Goal: Browse casually: Explore the website without a specific task or goal

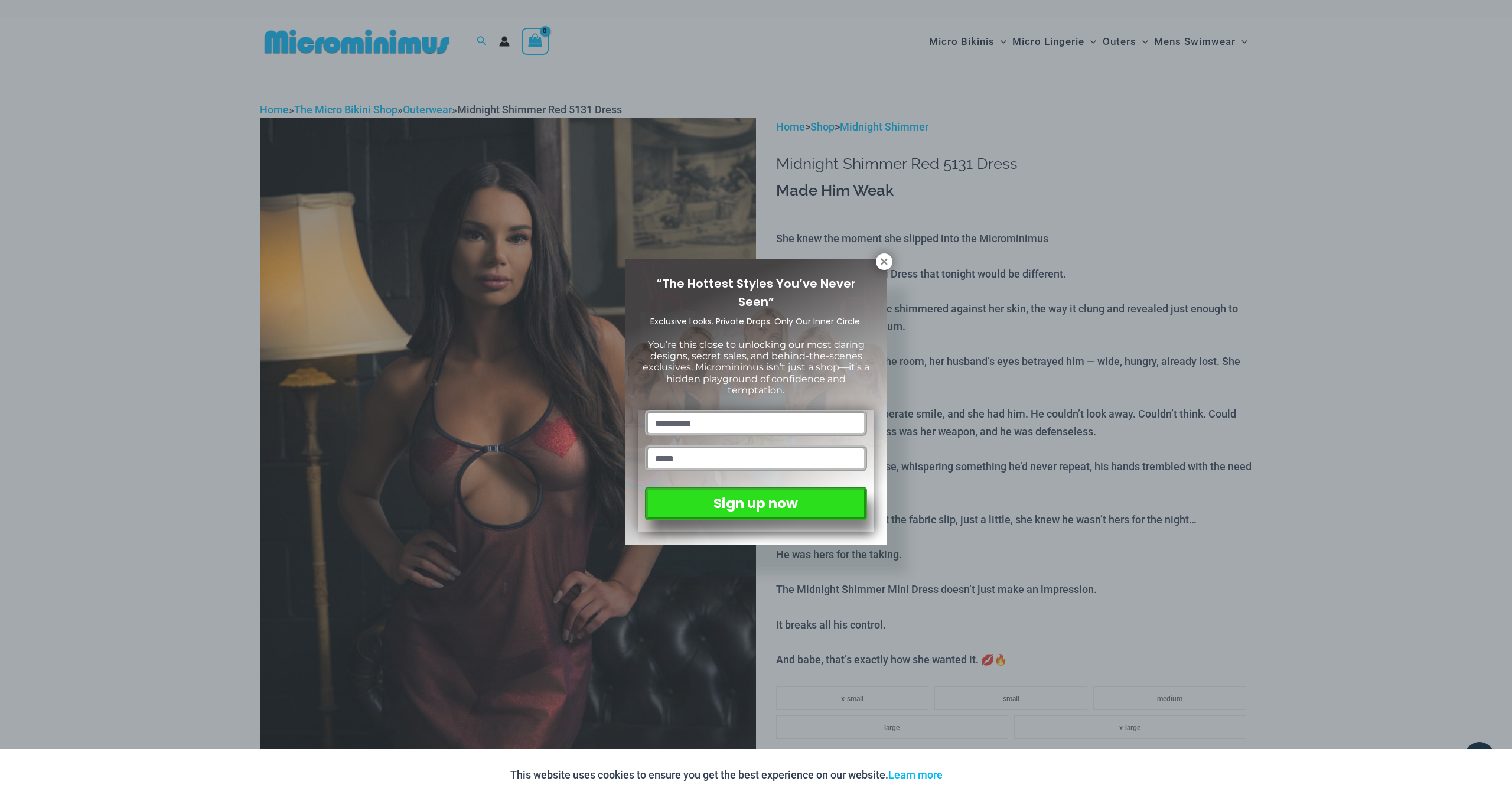
type input "**********"
click at [892, 265] on button at bounding box center [884, 261] width 16 height 16
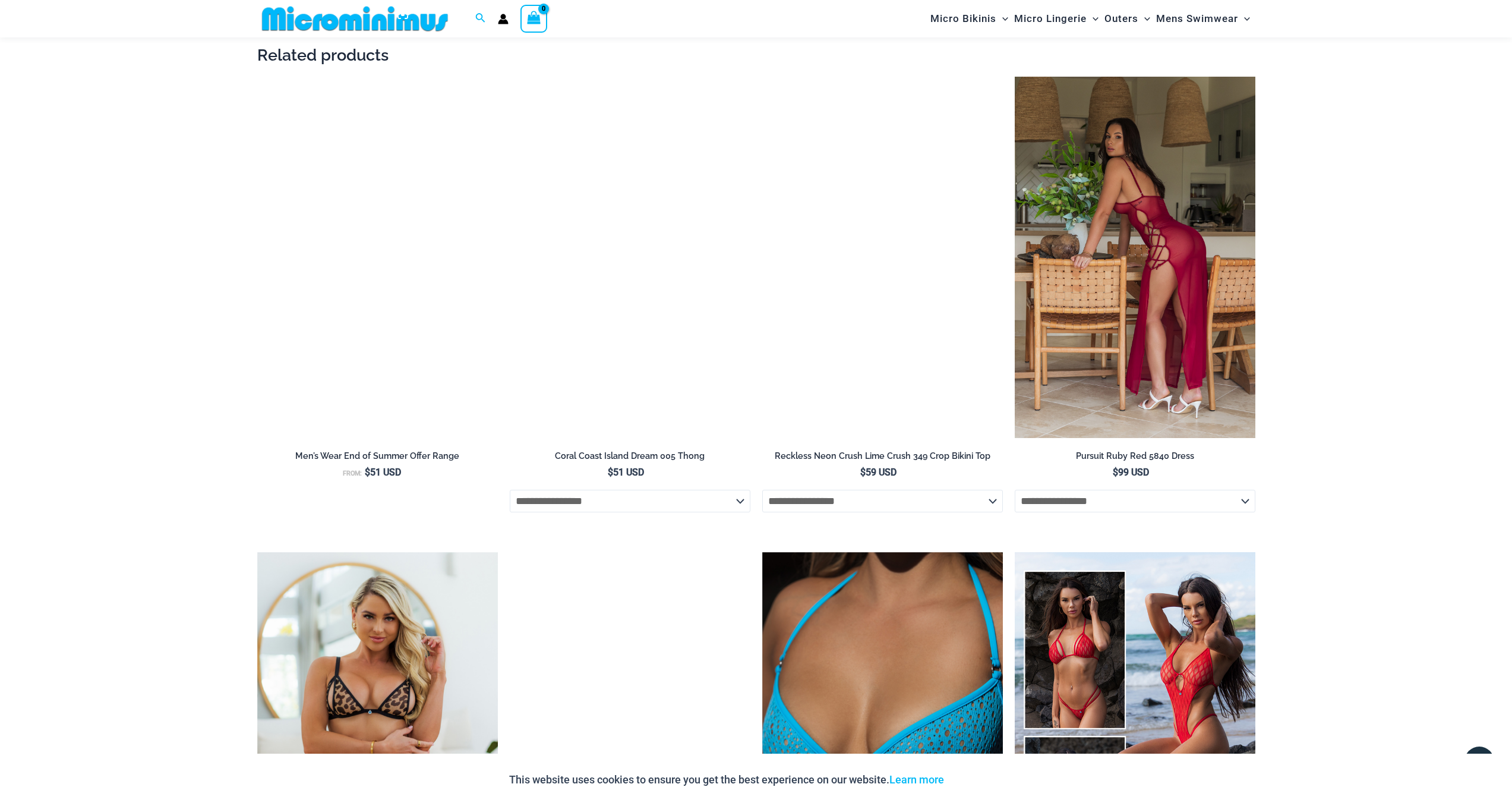
scroll to position [1603, 0]
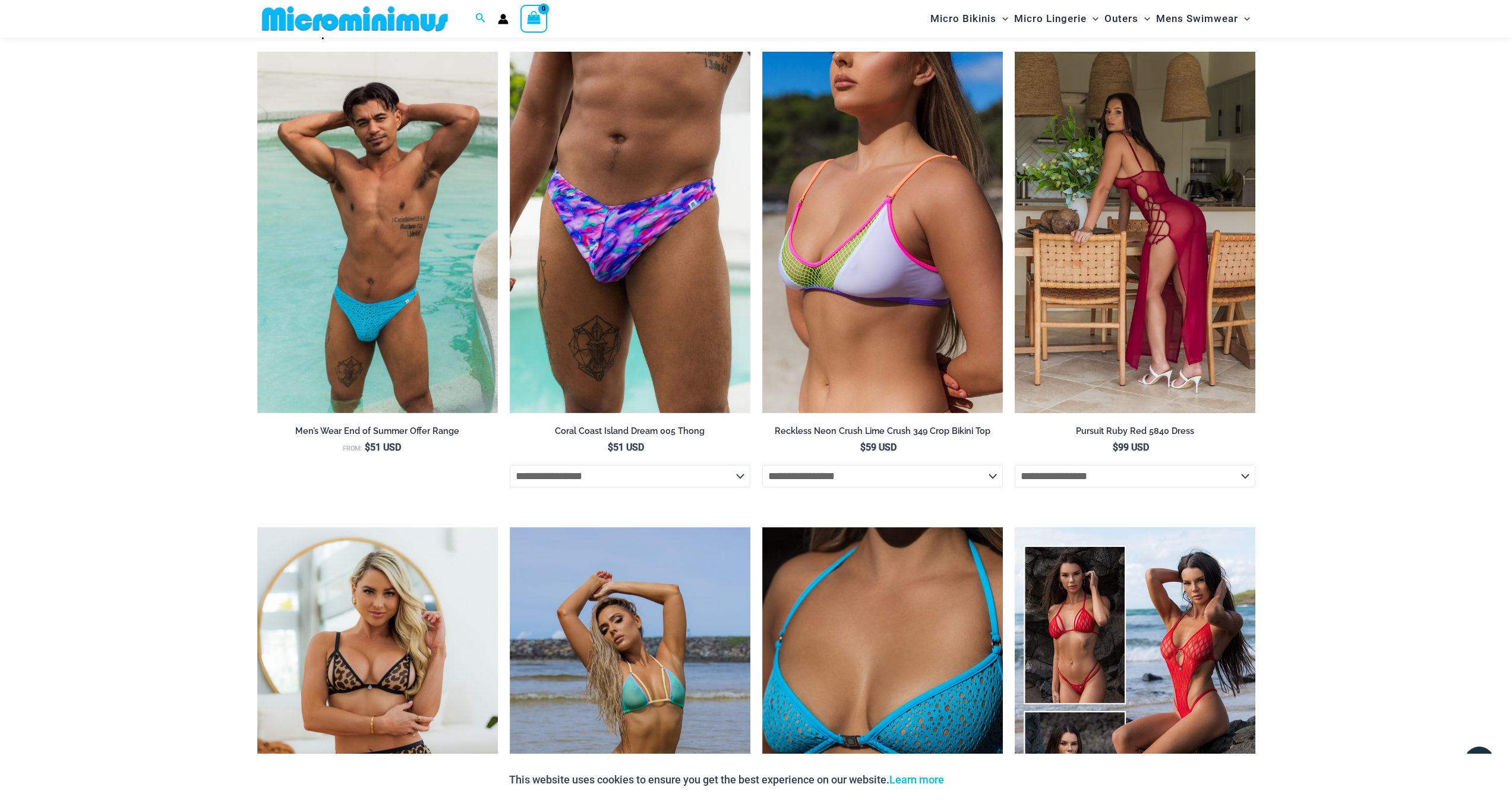
click at [1127, 294] on img at bounding box center [1134, 232] width 241 height 361
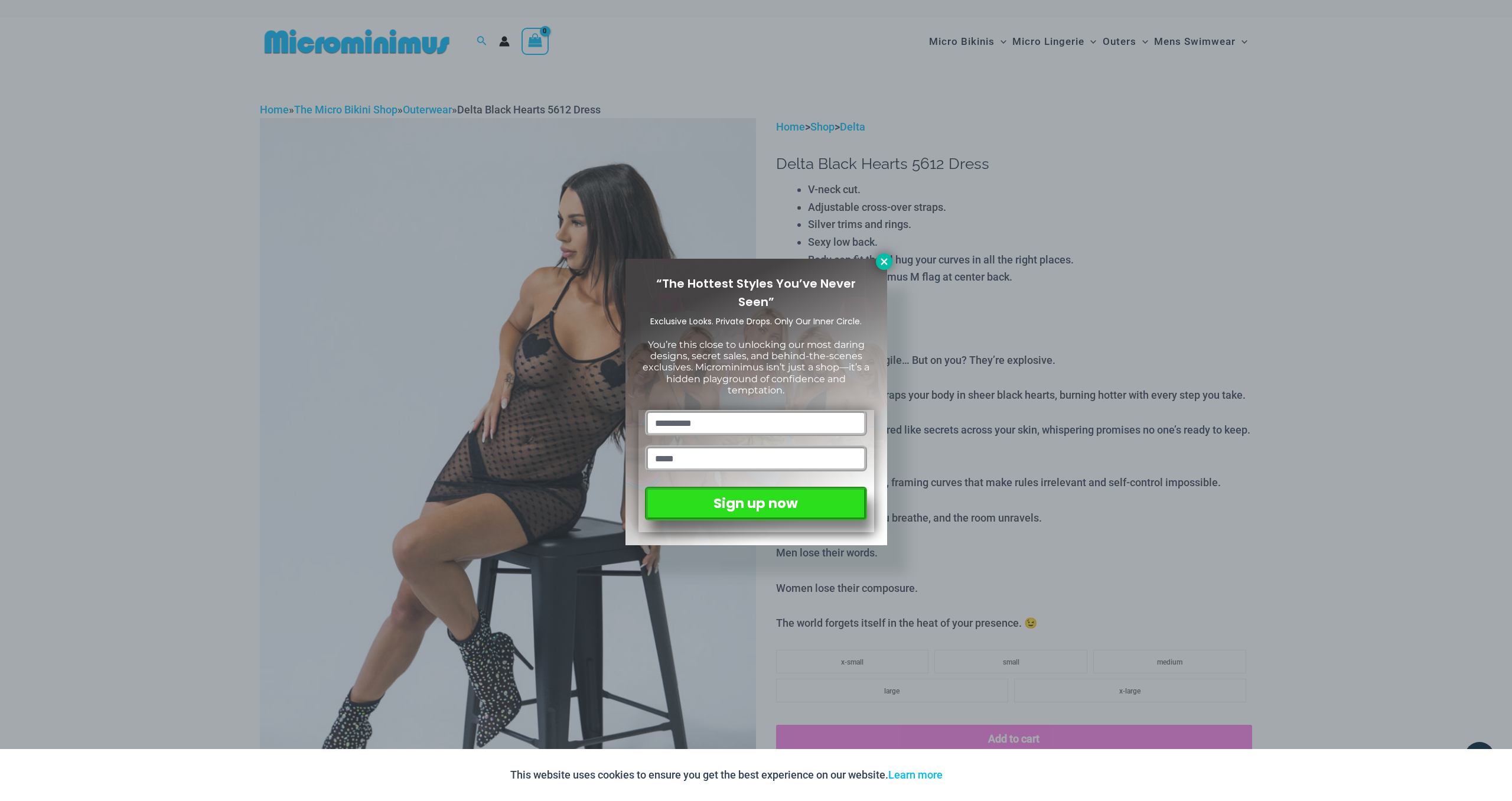
click at [885, 264] on icon at bounding box center [885, 262] width 11 height 11
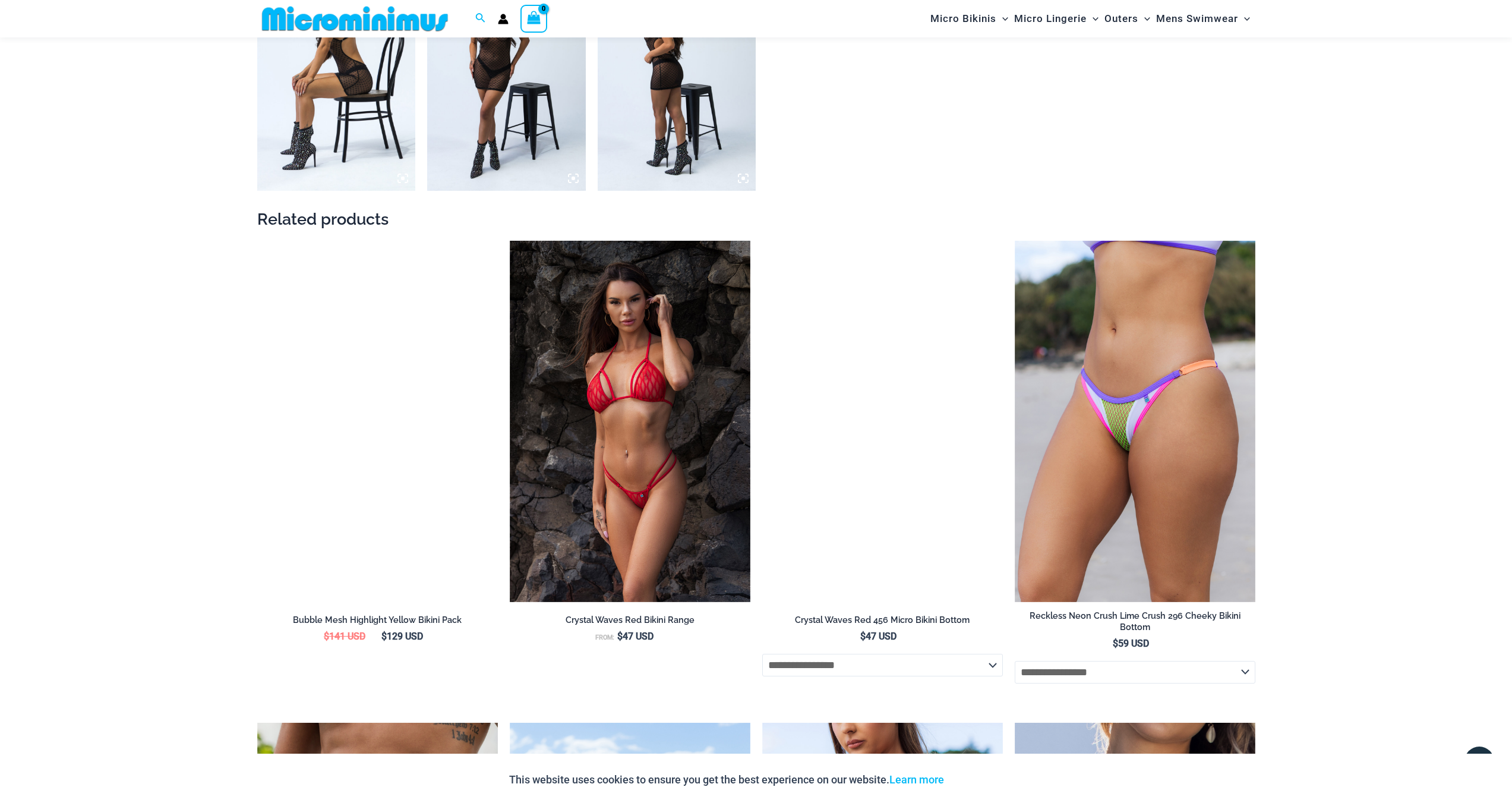
scroll to position [1660, 0]
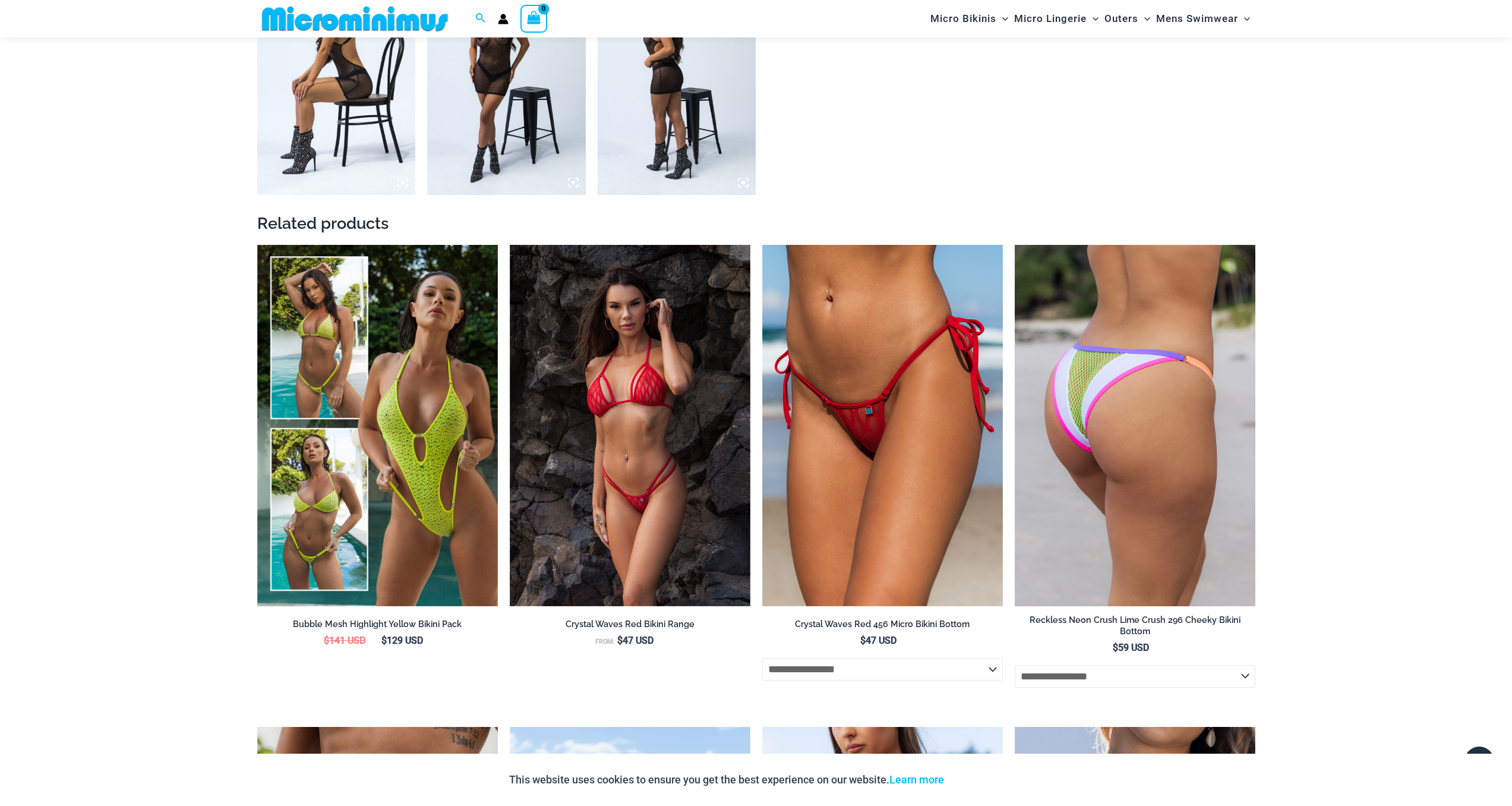
click at [1137, 365] on img at bounding box center [1134, 425] width 241 height 361
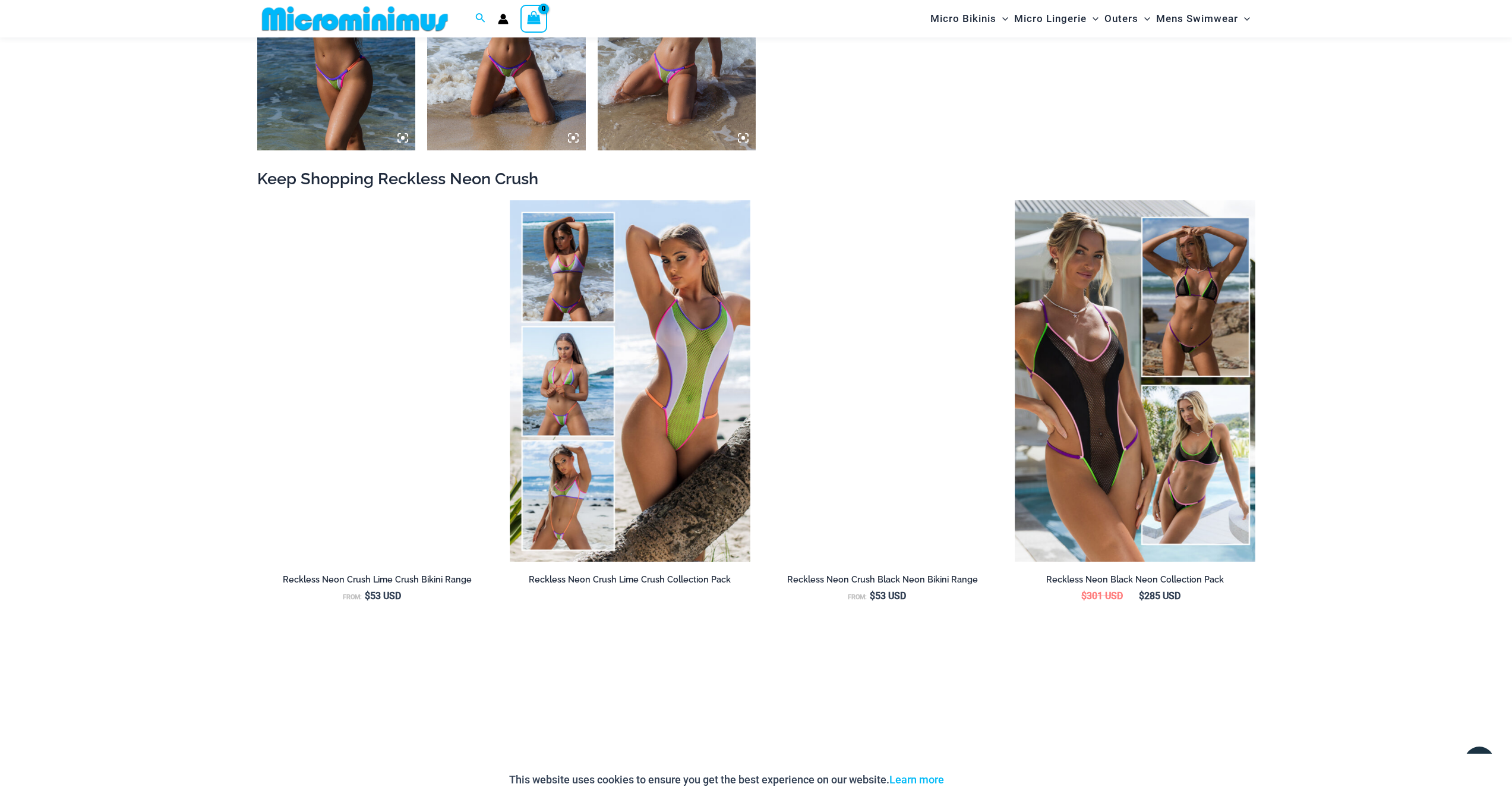
scroll to position [1421, 0]
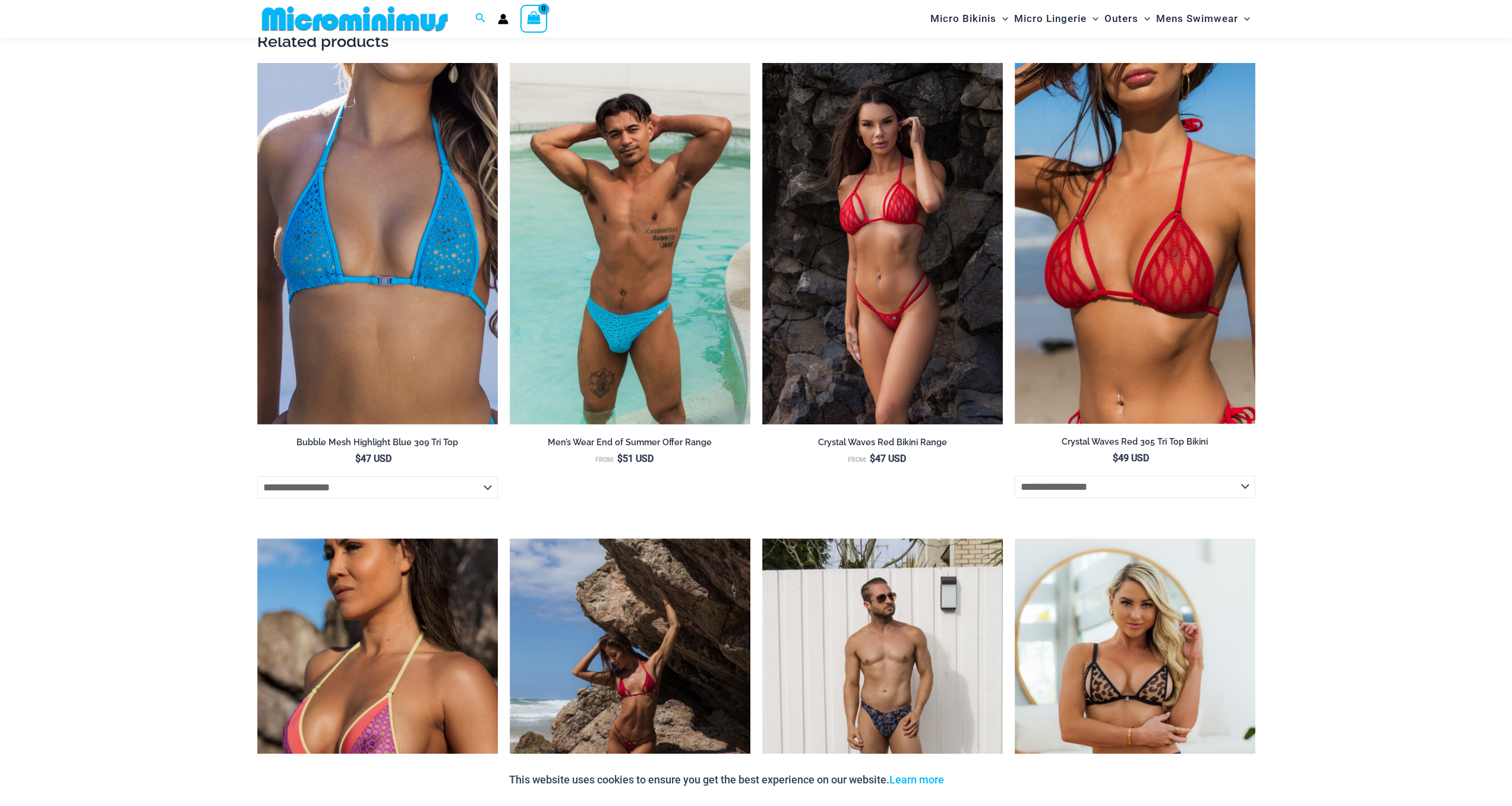
scroll to position [1759, 0]
